Goal: Find specific page/section: Find specific page/section

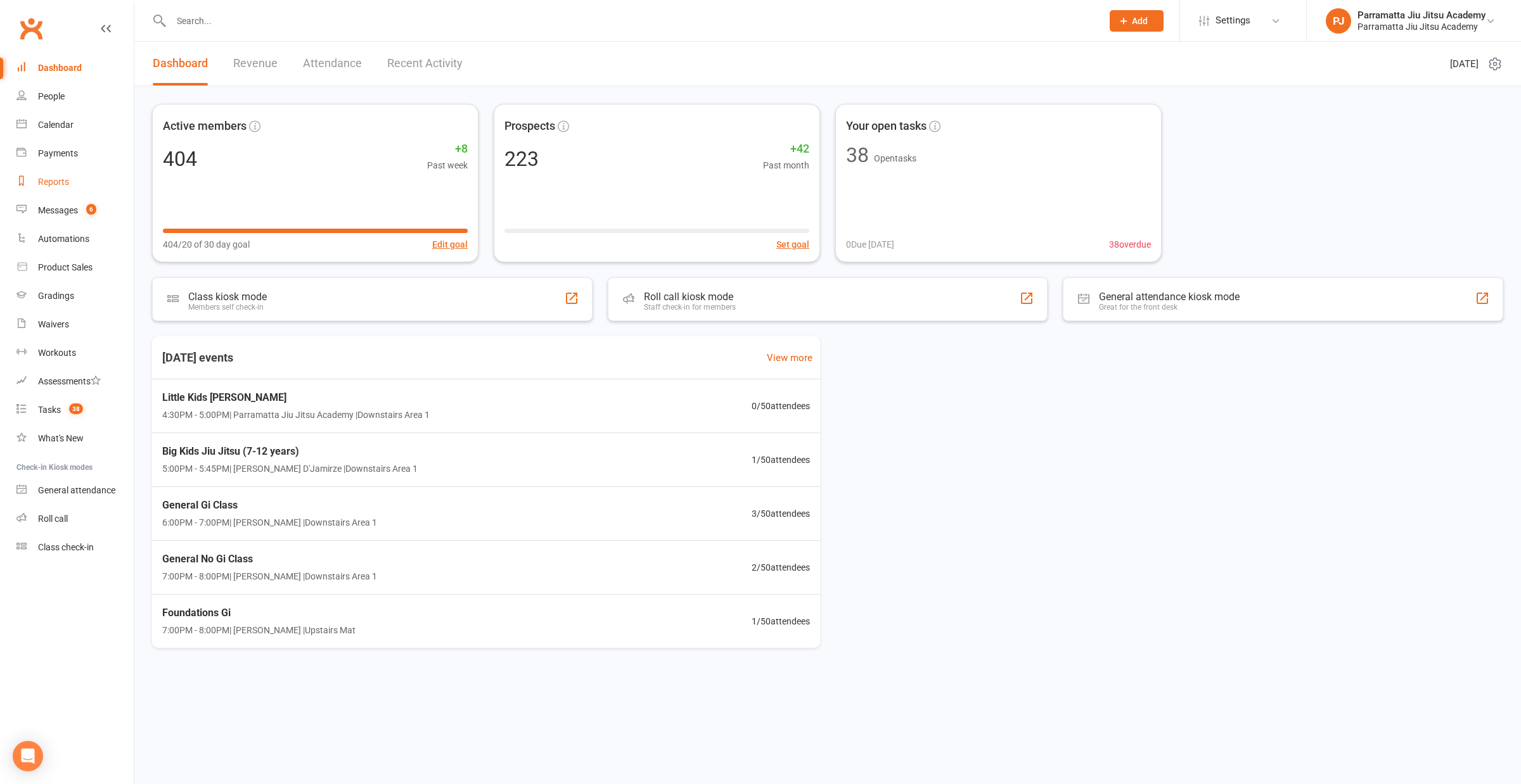
click at [60, 175] on link "Reports" at bounding box center [75, 182] width 117 height 29
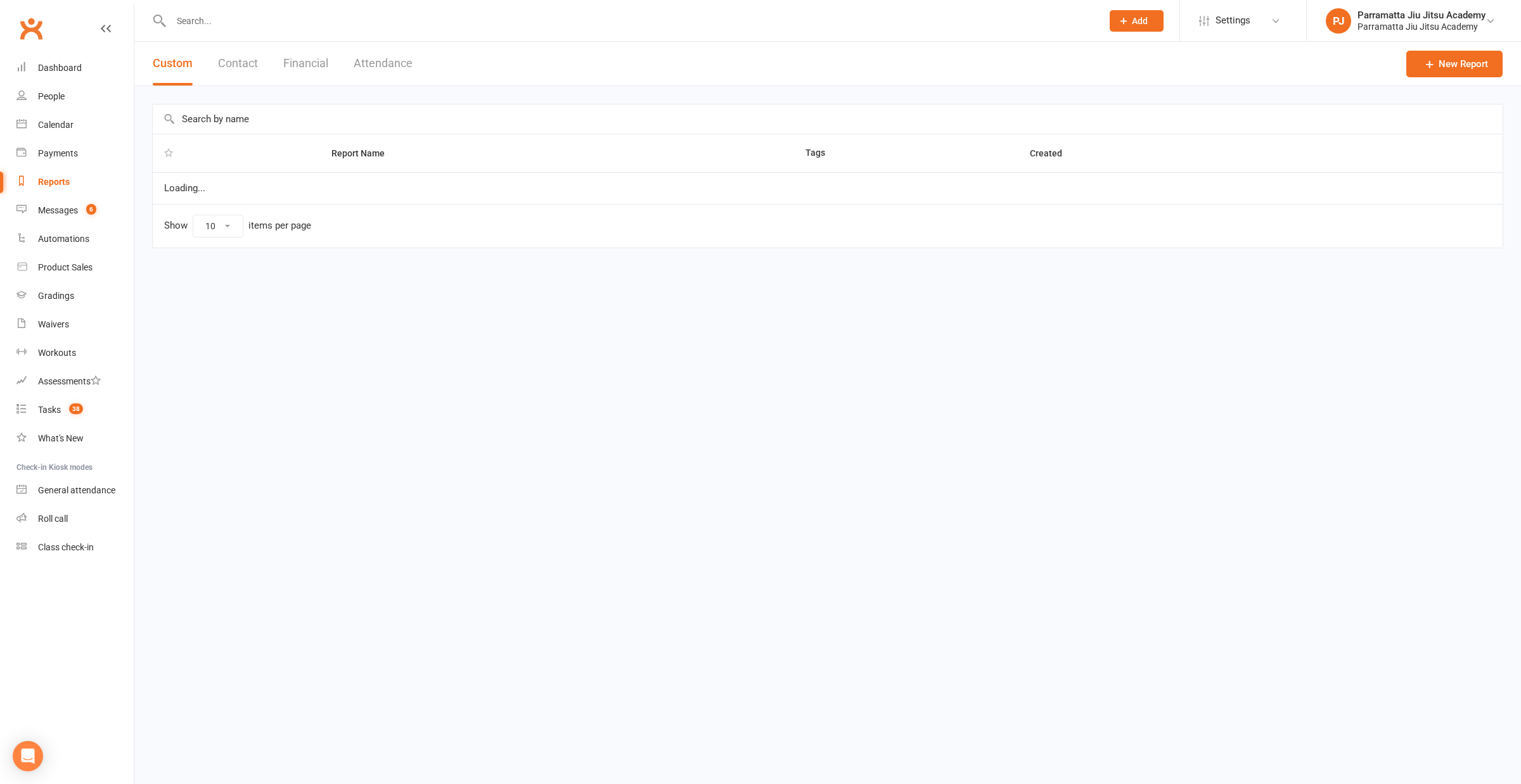
select select "25"
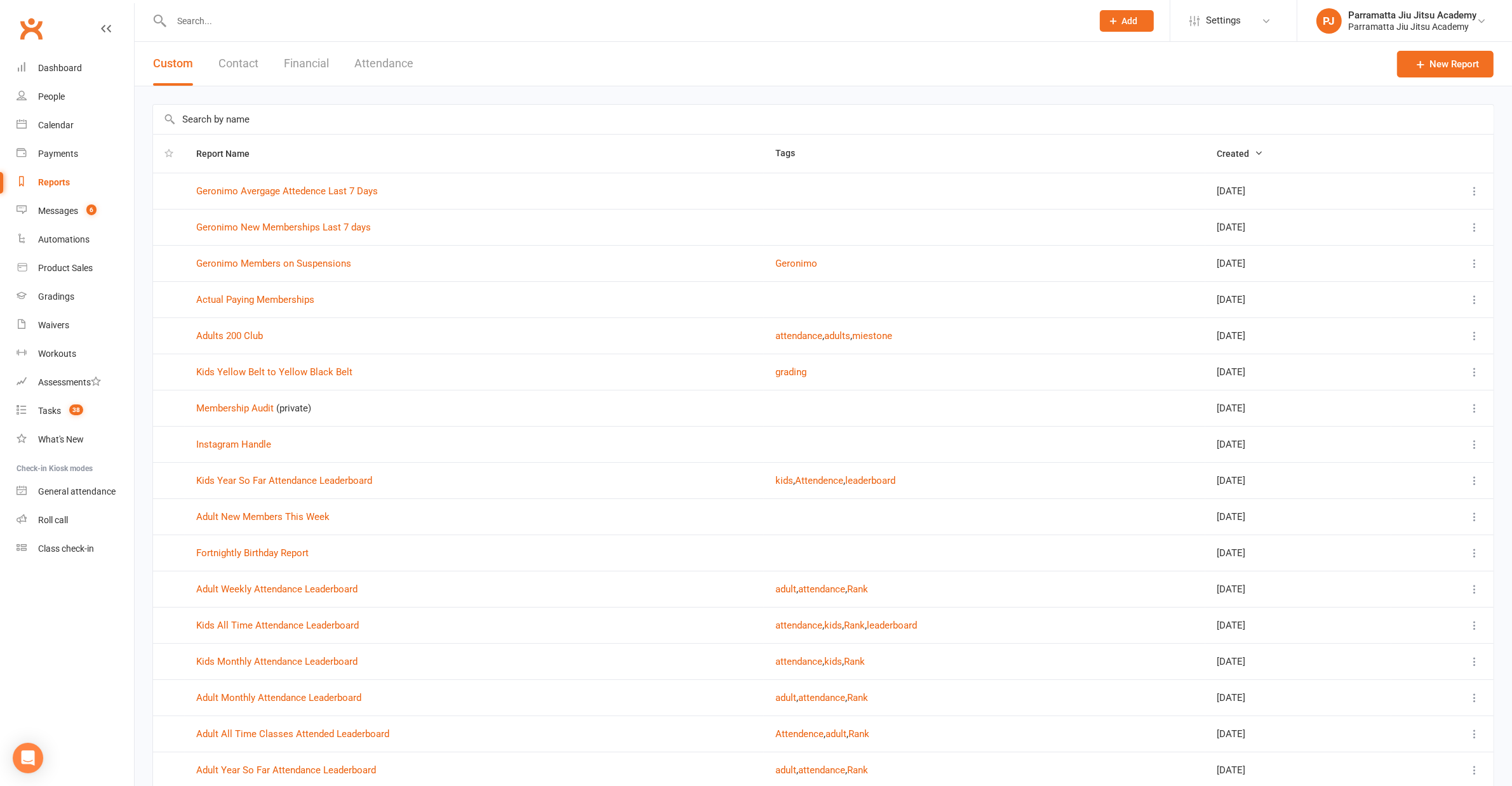
click at [240, 122] on input "text" at bounding box center [823, 119] width 1340 height 29
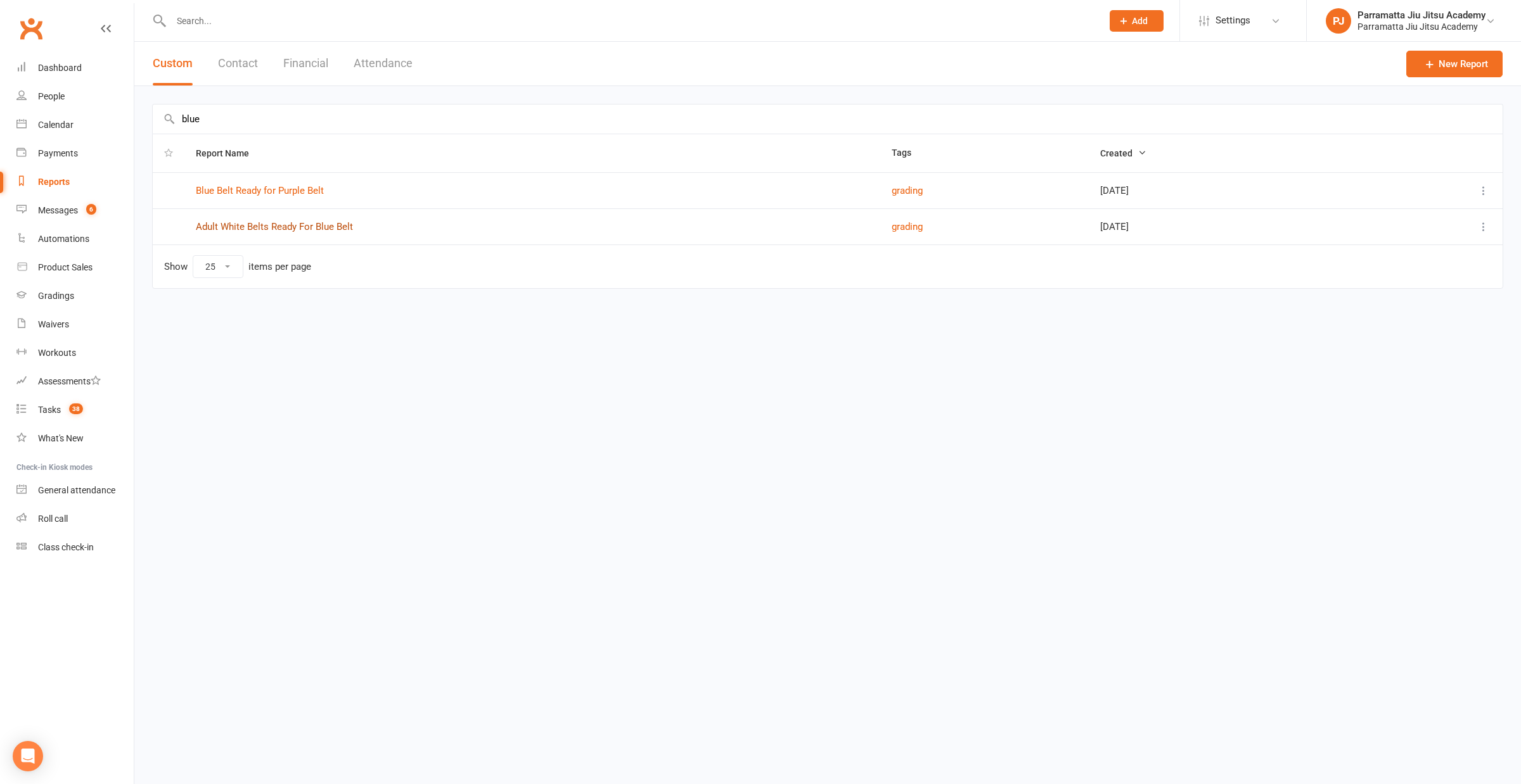
type input "blue"
click at [297, 221] on link "Adult White Belts Ready For Blue Belt" at bounding box center [274, 226] width 157 height 11
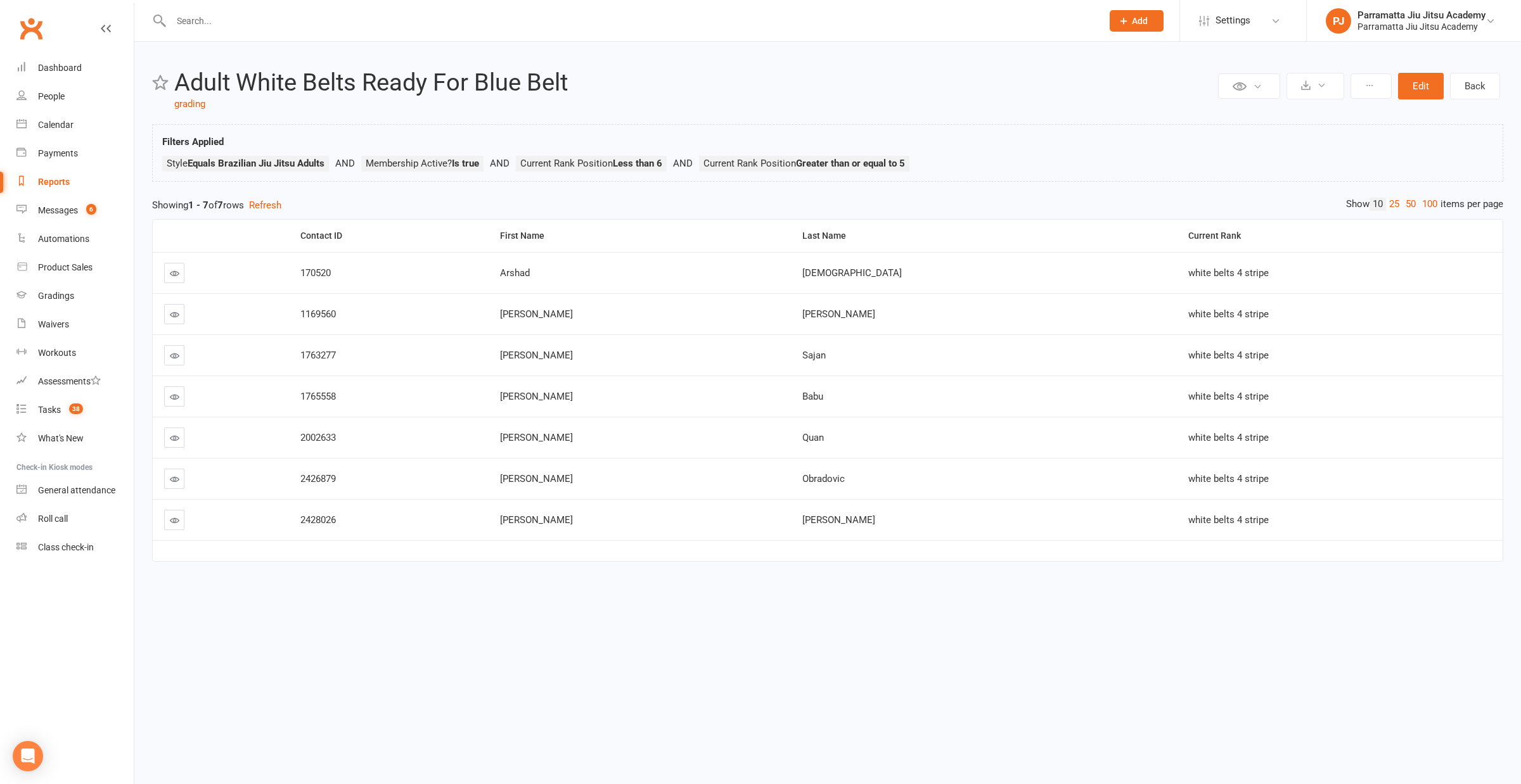
click at [831, 622] on html "Prospect Member Non-attending contact Class / event Appointment Grading event T…" at bounding box center [760, 311] width 1521 height 622
click at [71, 68] on div "Dashboard" at bounding box center [59, 68] width 44 height 10
